Goal: Transaction & Acquisition: Purchase product/service

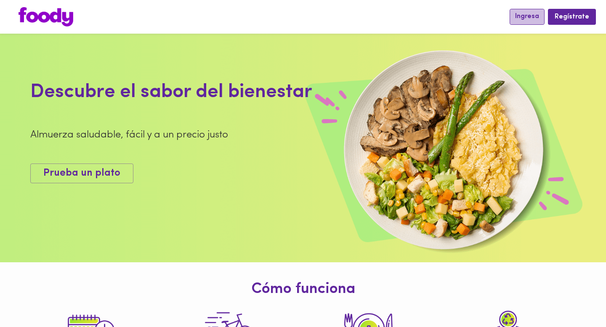
click at [537, 17] on span "Ingresa" at bounding box center [527, 17] width 24 height 8
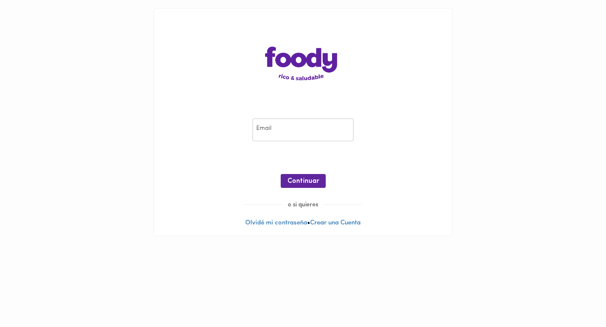
click at [325, 96] on div "Email Email ¡Oops! Recuperar Clave Continuar o si quieres Olvidé mi contraseña …" at bounding box center [303, 122] width 298 height 227
click at [322, 124] on input "email" at bounding box center [302, 130] width 101 height 23
click at [307, 131] on input "email" at bounding box center [302, 130] width 101 height 23
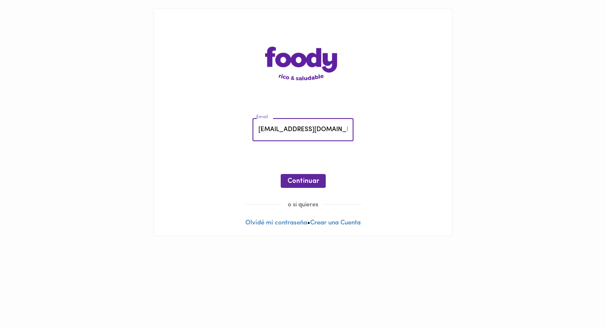
scroll to position [0, 5]
type input "[EMAIL_ADDRESS][DOMAIN_NAME]"
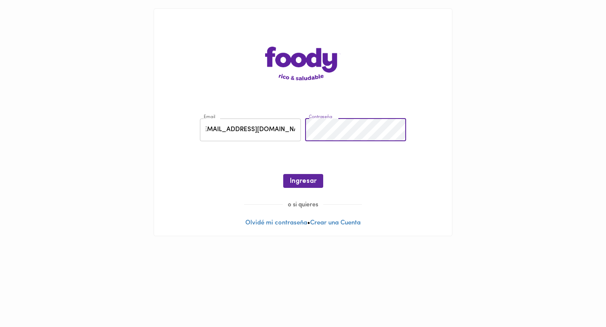
scroll to position [0, 0]
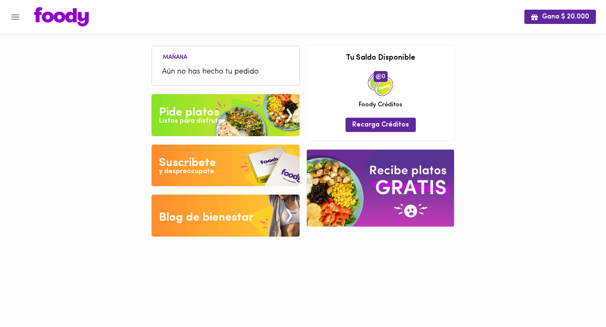
click at [259, 108] on img at bounding box center [225, 115] width 148 height 42
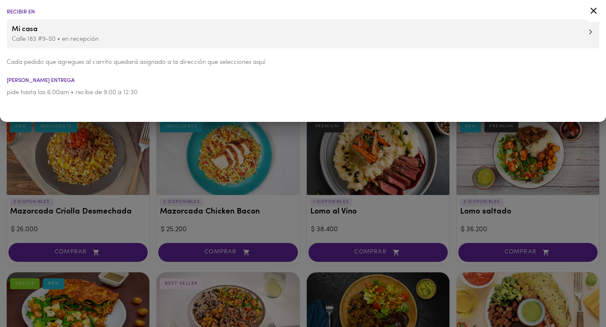
click at [182, 159] on div at bounding box center [303, 163] width 606 height 327
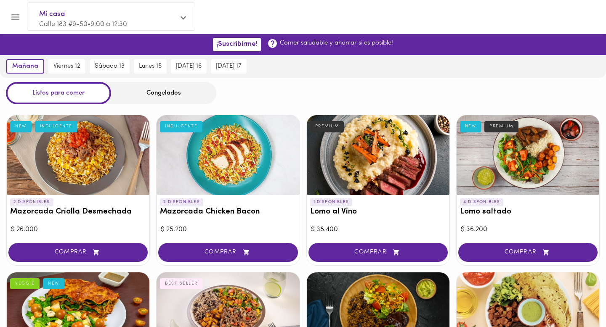
click at [96, 241] on div "COMPRAR" at bounding box center [78, 253] width 143 height 24
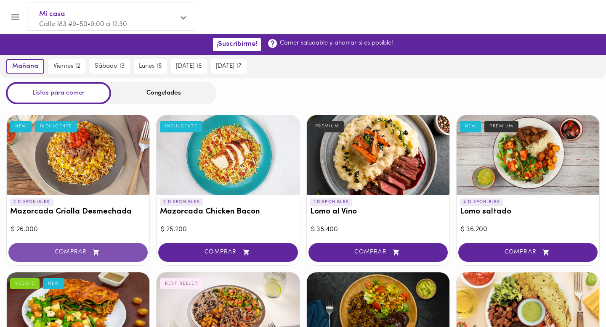
click at [125, 246] on button "COMPRAR" at bounding box center [77, 252] width 139 height 19
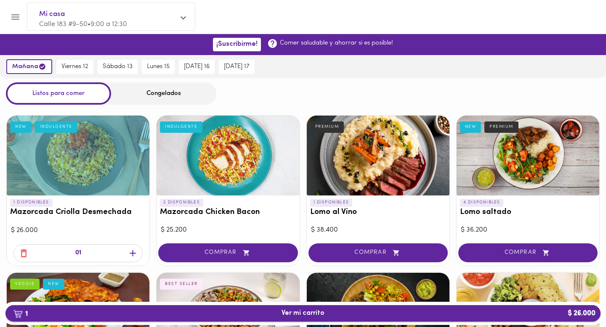
click at [330, 312] on span "1 Ver mi carrito $ 26.000" at bounding box center [302, 313] width 581 height 8
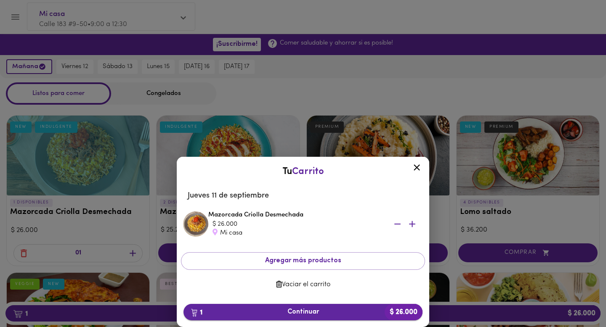
click at [347, 317] on button "1 Continuar $ 26.000" at bounding box center [302, 312] width 239 height 16
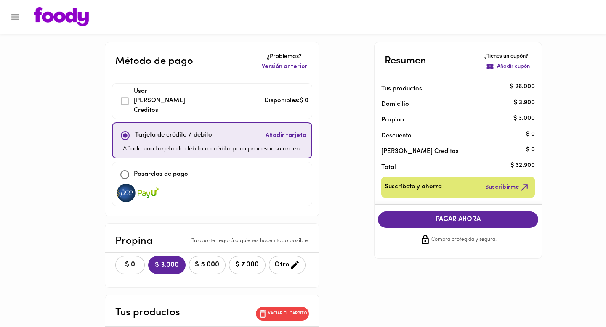
click at [122, 94] on div "Usar [PERSON_NAME] Creditos" at bounding box center [154, 101] width 77 height 29
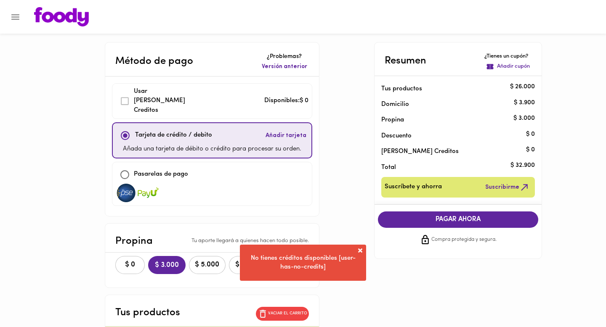
click at [130, 96] on div "Usar [PERSON_NAME] Creditos" at bounding box center [154, 101] width 77 height 29
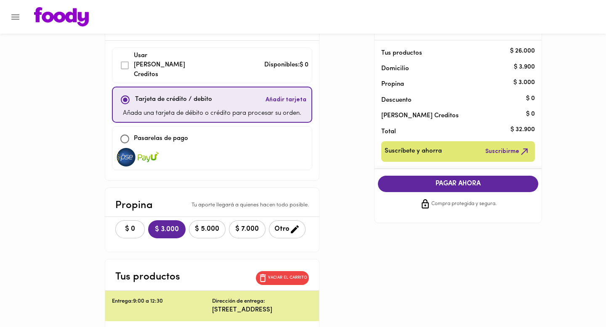
scroll to position [23, 0]
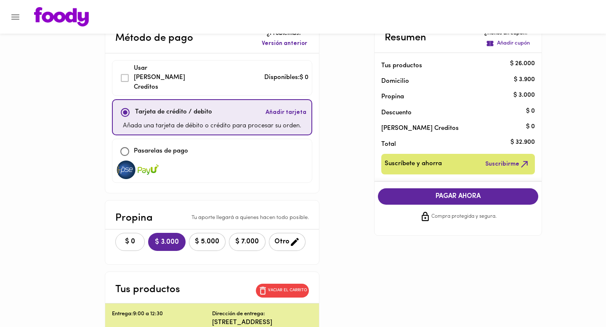
click at [126, 233] on button "$ 0" at bounding box center [129, 242] width 29 height 18
click at [128, 143] on input "checkbox" at bounding box center [125, 152] width 18 height 18
checkbox input "true"
checkbox input "false"
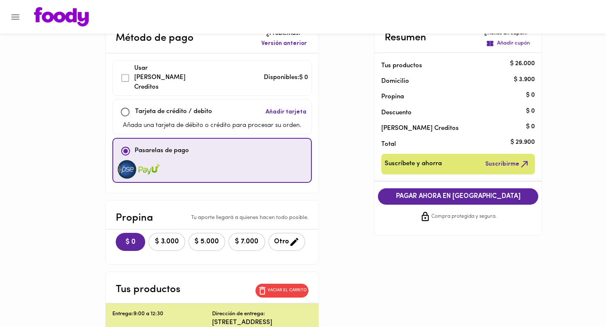
click at [125, 74] on div "Usar [PERSON_NAME] Creditos" at bounding box center [154, 78] width 77 height 29
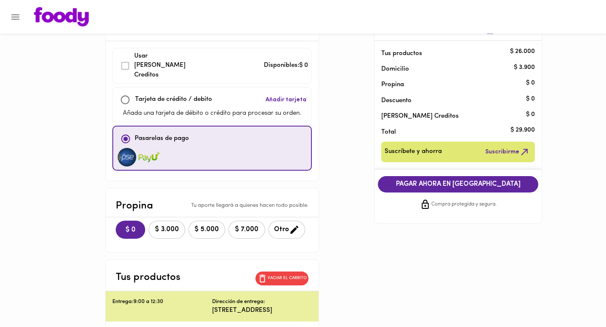
scroll to position [0, 0]
